Goal: Task Accomplishment & Management: Use online tool/utility

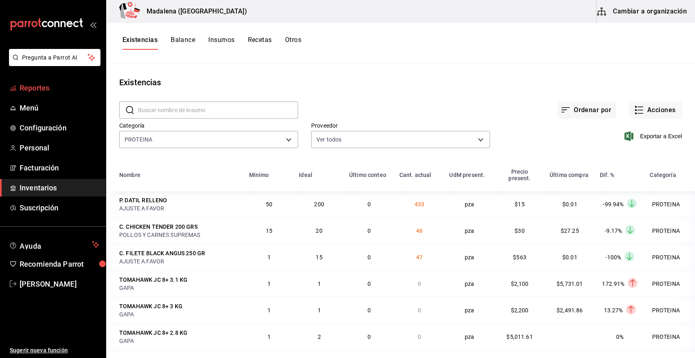
click at [44, 89] on span "Reportes" at bounding box center [60, 87] width 80 height 11
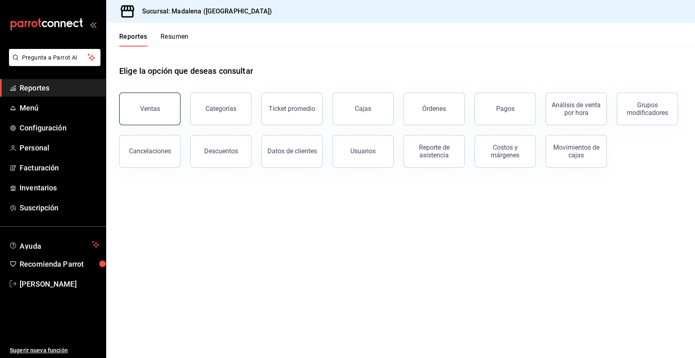
click at [159, 114] on button "Ventas" at bounding box center [149, 109] width 61 height 33
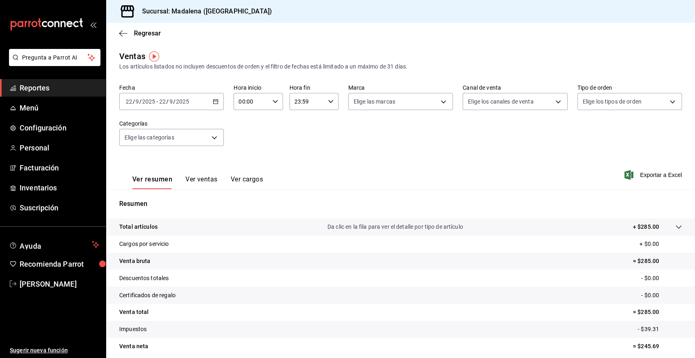
click at [214, 102] on icon "button" at bounding box center [216, 102] width 6 height 6
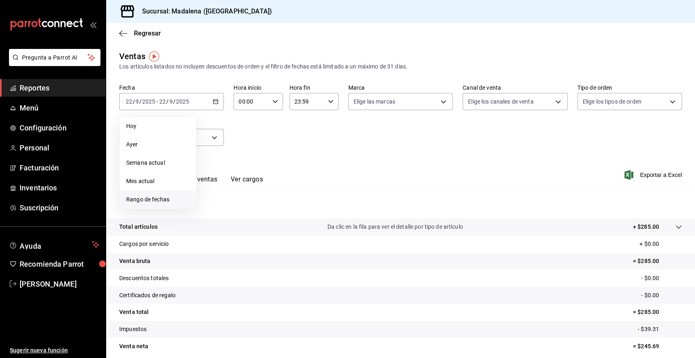
click at [151, 200] on span "Rango de fechas" at bounding box center [157, 200] width 63 height 9
click at [212, 190] on abbr "15" at bounding box center [213, 192] width 5 height 6
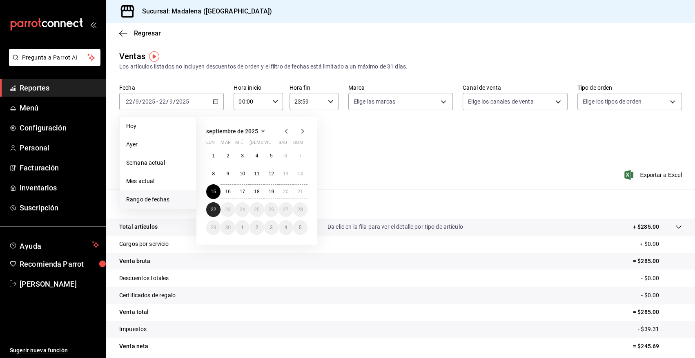
click at [212, 210] on abbr "22" at bounding box center [213, 210] width 5 height 6
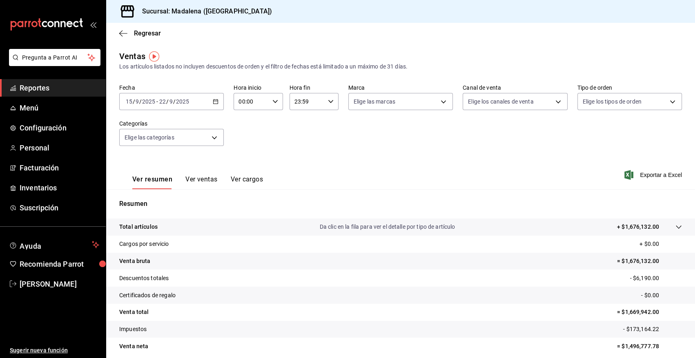
click at [274, 102] on \(Stroke\) "button" at bounding box center [275, 101] width 5 height 3
click at [247, 159] on span "03" at bounding box center [244, 161] width 11 height 7
click at [328, 101] on div at bounding box center [347, 179] width 695 height 358
click at [328, 102] on icon "button" at bounding box center [331, 102] width 6 height 6
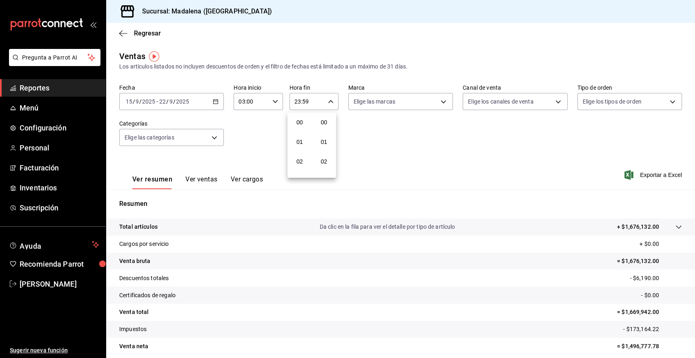
scroll to position [1118, 0]
click at [272, 100] on div at bounding box center [347, 179] width 695 height 358
click at [272, 100] on icon "button" at bounding box center [275, 102] width 6 height 6
click at [246, 164] on span "10" at bounding box center [244, 161] width 11 height 7
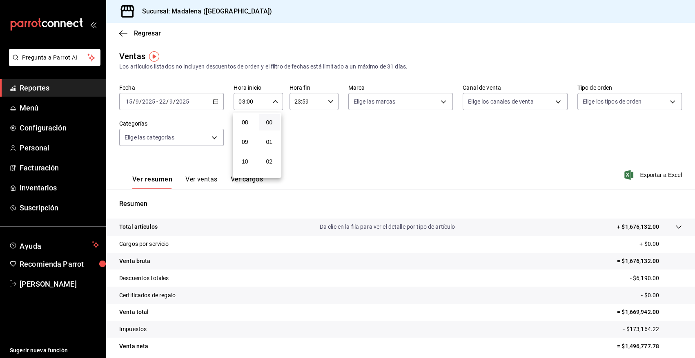
type input "10:00"
click at [327, 101] on div at bounding box center [347, 179] width 695 height 358
click at [329, 102] on \(Stroke\) "button" at bounding box center [330, 101] width 5 height 3
click at [304, 162] on span "03" at bounding box center [299, 161] width 11 height 7
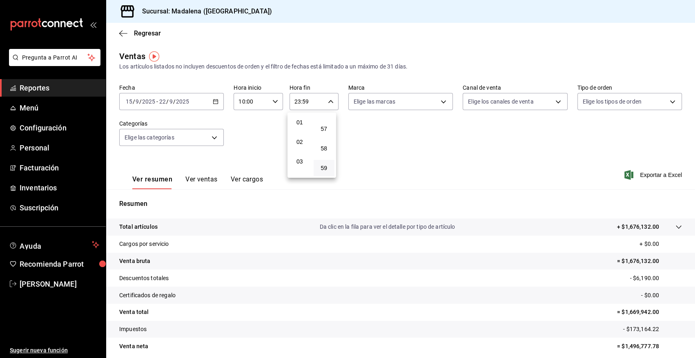
type input "03:59"
click at [212, 137] on div at bounding box center [347, 179] width 695 height 358
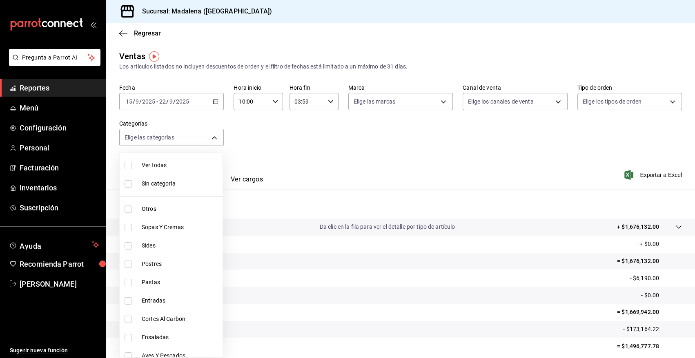
click at [212, 137] on body "Pregunta a Parrot AI Reportes Menú Configuración Personal Facturación Inventari…" at bounding box center [347, 179] width 695 height 358
click at [147, 208] on span "Otros" at bounding box center [181, 209] width 78 height 9
type input "6b20b764-b508-441a-a765-8e38ab7d93aa"
checkbox input "true"
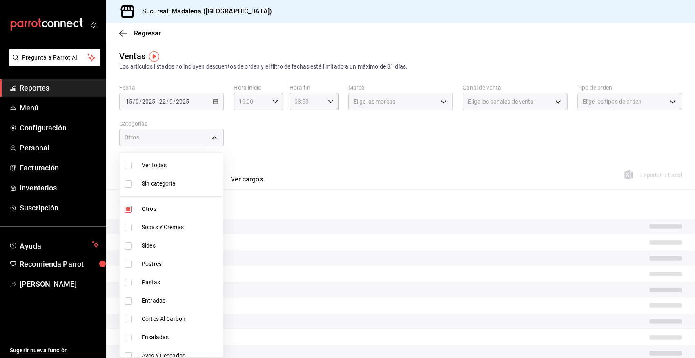
click at [154, 227] on span "Sopas Y Cremas" at bounding box center [181, 227] width 78 height 9
type input "6b20b764-b508-441a-a765-8e38ab7d93aa,0a957a31-3fa4-4b00-9918-3fc3cef2e831"
checkbox input "true"
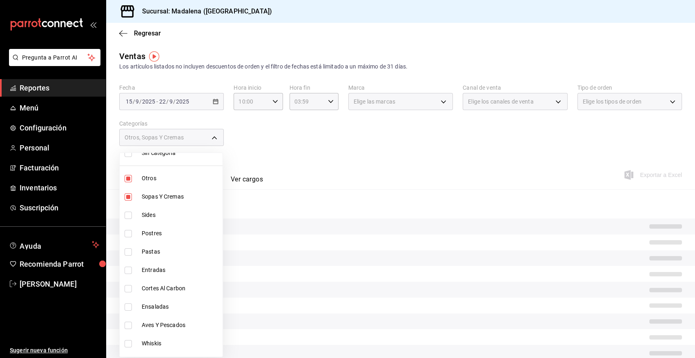
click at [155, 216] on span "Sides" at bounding box center [181, 215] width 78 height 9
type input "6b20b764-b508-441a-a765-8e38ab7d93aa,0a957a31-3fa4-4b00-9918-3fc3cef2e831,58681…"
checkbox input "true"
click at [154, 234] on span "Postres" at bounding box center [181, 233] width 78 height 9
type input "6b20b764-b508-441a-a765-8e38ab7d93aa,0a957a31-3fa4-4b00-9918-3fc3cef2e831,58681…"
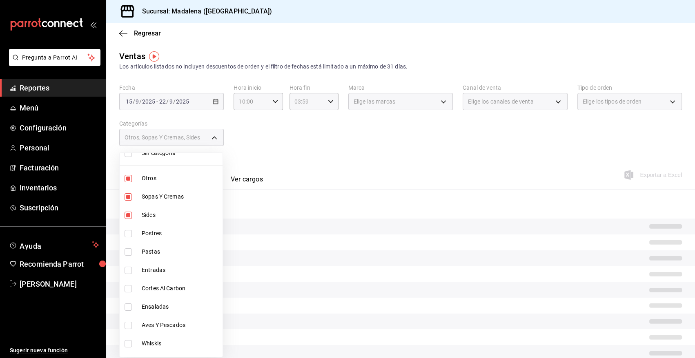
checkbox input "true"
click at [156, 252] on span "Pastas" at bounding box center [181, 252] width 78 height 9
type input "6b20b764-b508-441a-a765-8e38ab7d93aa,0a957a31-3fa4-4b00-9918-3fc3cef2e831,58681…"
checkbox input "true"
click at [161, 271] on span "Entradas" at bounding box center [181, 270] width 78 height 9
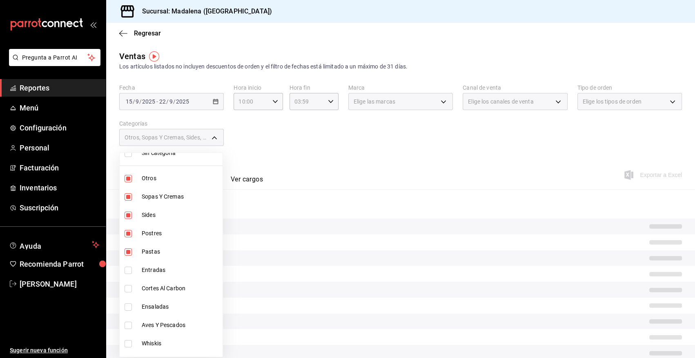
type input "6b20b764-b508-441a-a765-8e38ab7d93aa,0a957a31-3fa4-4b00-9918-3fc3cef2e831,58681…"
checkbox input "true"
click at [167, 286] on span "Cortes Al Carbon" at bounding box center [181, 289] width 78 height 9
type input "6b20b764-b508-441a-a765-8e38ab7d93aa,0a957a31-3fa4-4b00-9918-3fc3cef2e831,58681…"
checkbox input "true"
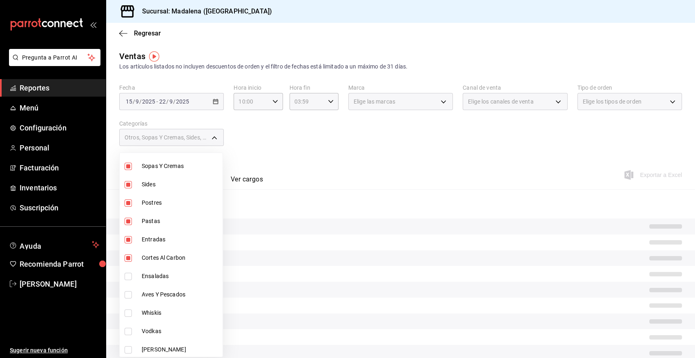
scroll to position [92, 0]
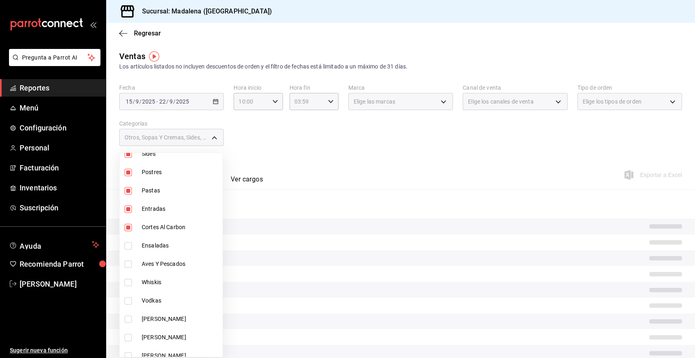
click at [156, 246] on span "Ensaladas" at bounding box center [181, 246] width 78 height 9
type input "6b20b764-b508-441a-a765-8e38ab7d93aa,0a957a31-3fa4-4b00-9918-3fc3cef2e831,58681…"
checkbox input "true"
click at [158, 261] on span "Aves Y Pescados" at bounding box center [181, 264] width 78 height 9
type input "6b20b764-b508-441a-a765-8e38ab7d93aa,0a957a31-3fa4-4b00-9918-3fc3cef2e831,58681…"
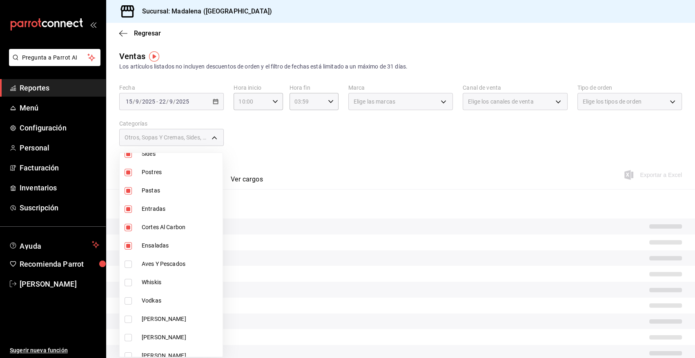
checkbox input "true"
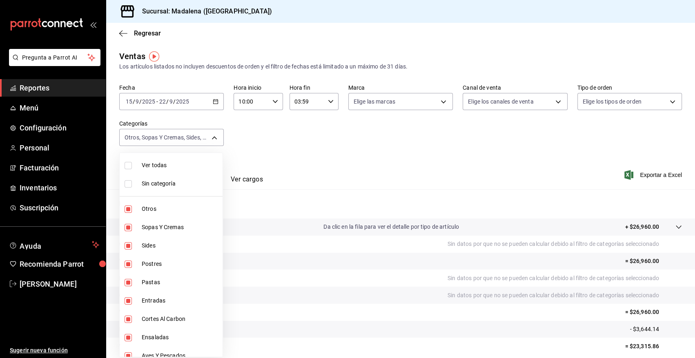
click at [349, 150] on div at bounding box center [347, 179] width 695 height 358
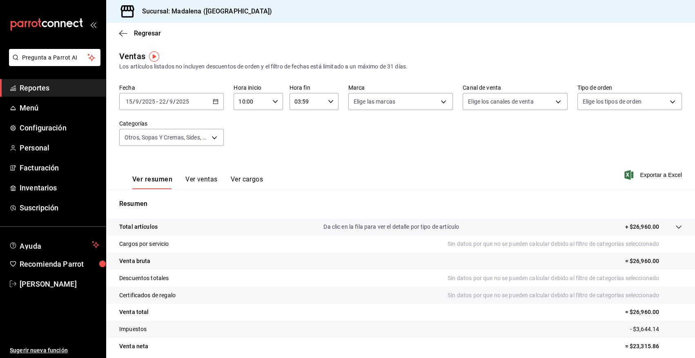
click at [652, 174] on span "Exportar a Excel" at bounding box center [654, 175] width 56 height 10
click at [653, 175] on span "Exportar a Excel" at bounding box center [654, 175] width 56 height 10
